Goal: Task Accomplishment & Management: Manage account settings

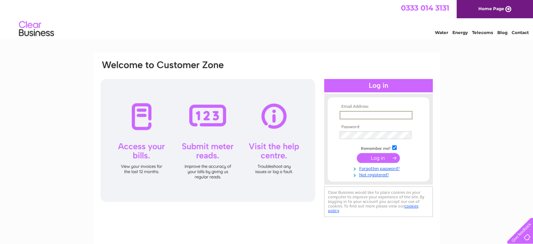
click at [364, 114] on input "text" at bounding box center [376, 115] width 73 height 8
type input "[EMAIL_ADDRESS][DOMAIN_NAME]"
click at [369, 156] on input "submit" at bounding box center [378, 157] width 43 height 10
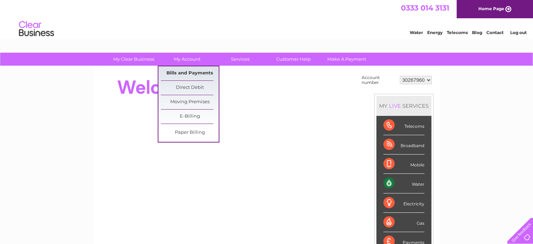
click at [186, 70] on link "Bills and Payments" at bounding box center [190, 73] width 58 height 14
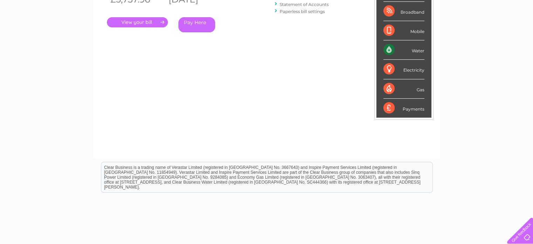
scroll to position [70, 0]
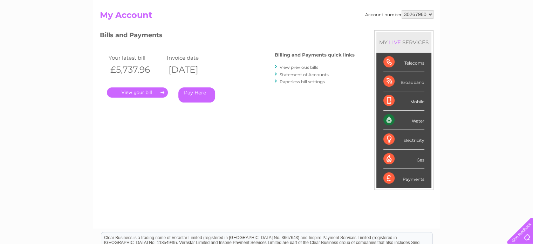
click at [130, 91] on link "." at bounding box center [137, 92] width 61 height 10
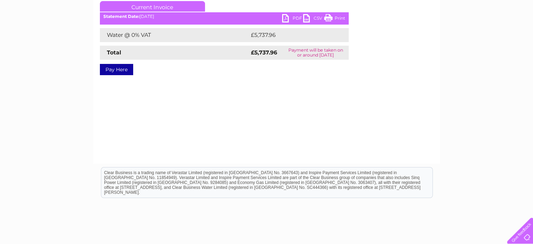
scroll to position [35, 0]
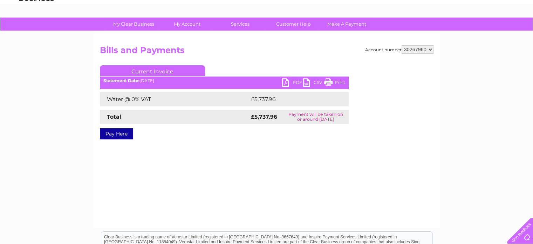
click at [286, 82] on link "PDF" at bounding box center [292, 83] width 21 height 10
